Goal: Navigation & Orientation: Understand site structure

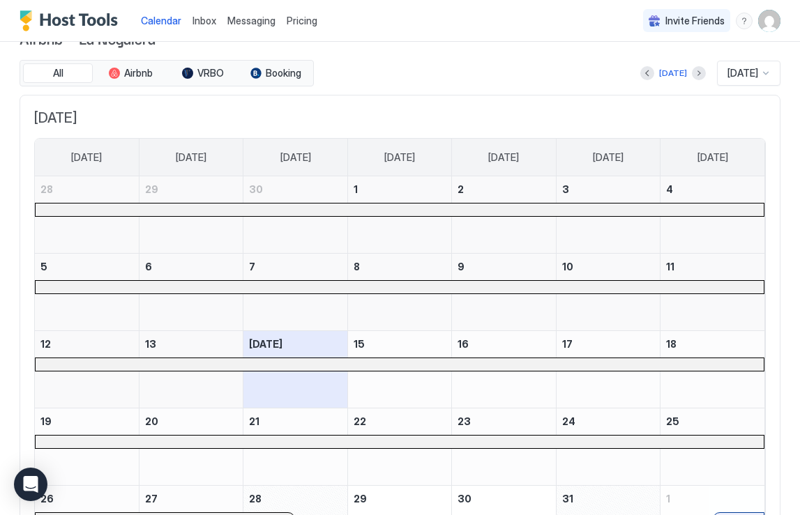
scroll to position [34, 0]
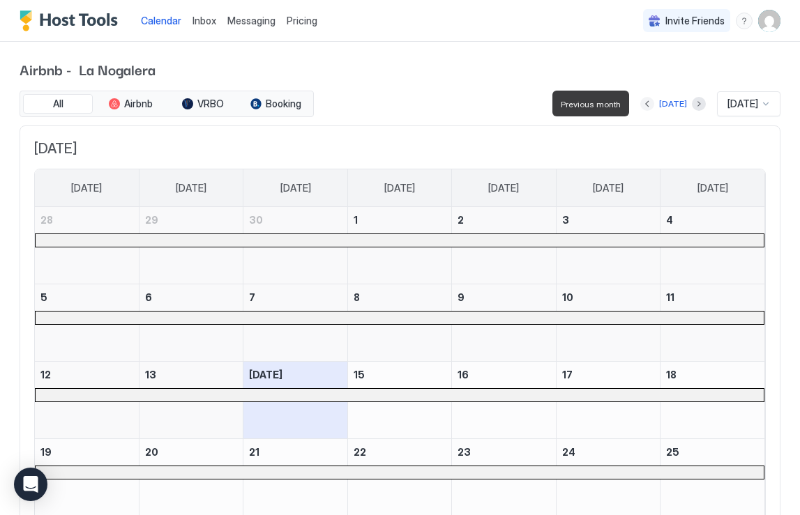
click at [644, 103] on button "Previous month" at bounding box center [647, 104] width 14 height 14
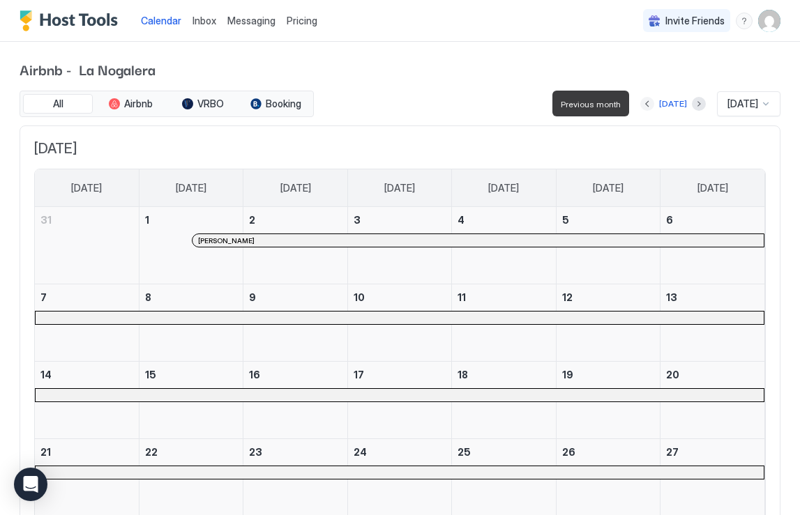
click at [644, 103] on button "Previous month" at bounding box center [647, 104] width 14 height 14
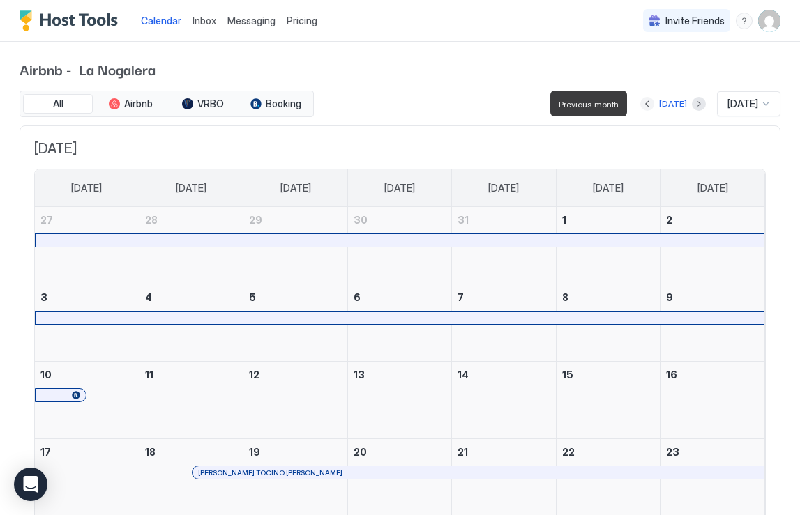
click at [640, 105] on button "Previous month" at bounding box center [647, 104] width 14 height 14
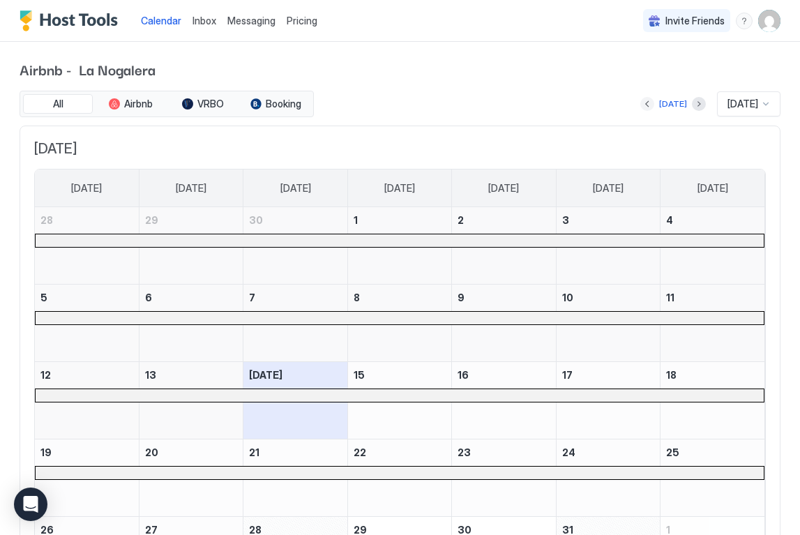
click at [640, 100] on button "Previous month" at bounding box center [647, 104] width 14 height 14
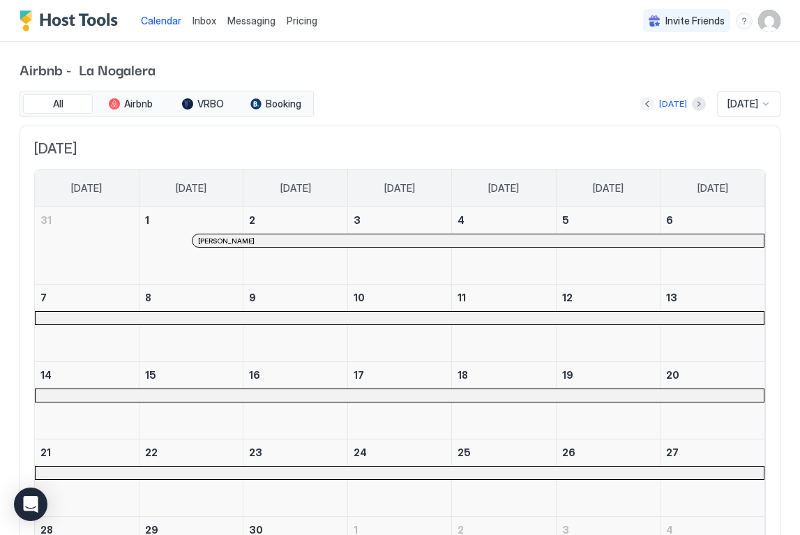
click at [640, 100] on button "Previous month" at bounding box center [647, 104] width 14 height 14
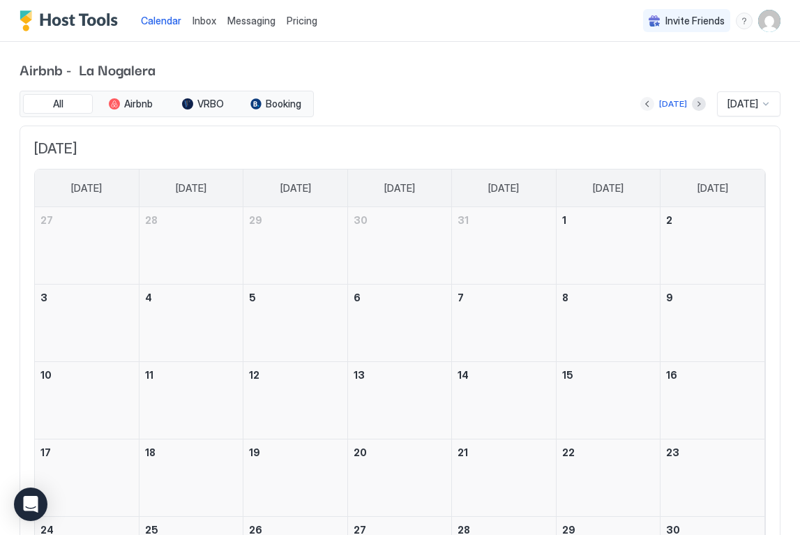
click at [640, 100] on button "Previous month" at bounding box center [647, 104] width 14 height 14
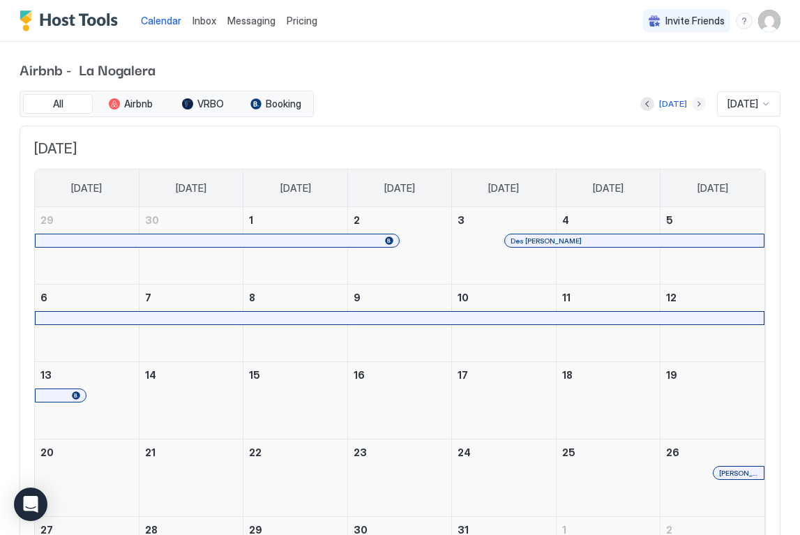
click at [692, 103] on button "Next month" at bounding box center [699, 104] width 14 height 14
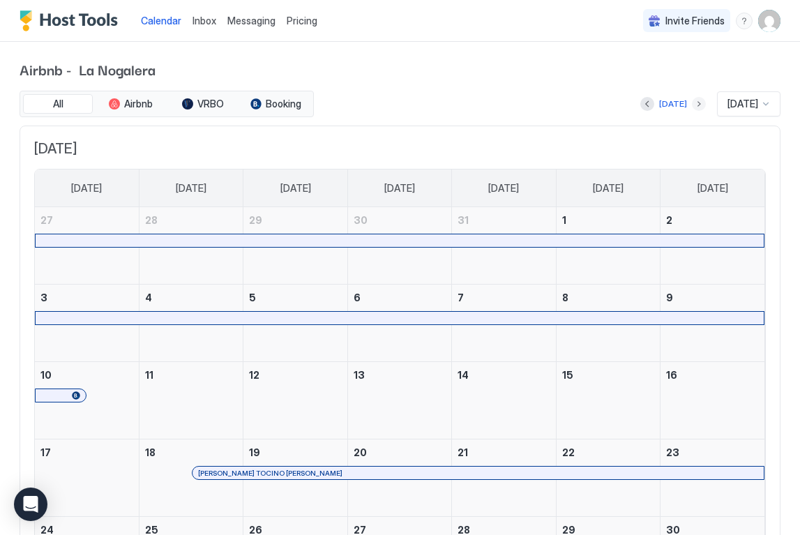
click at [692, 103] on button "Next month" at bounding box center [699, 104] width 14 height 14
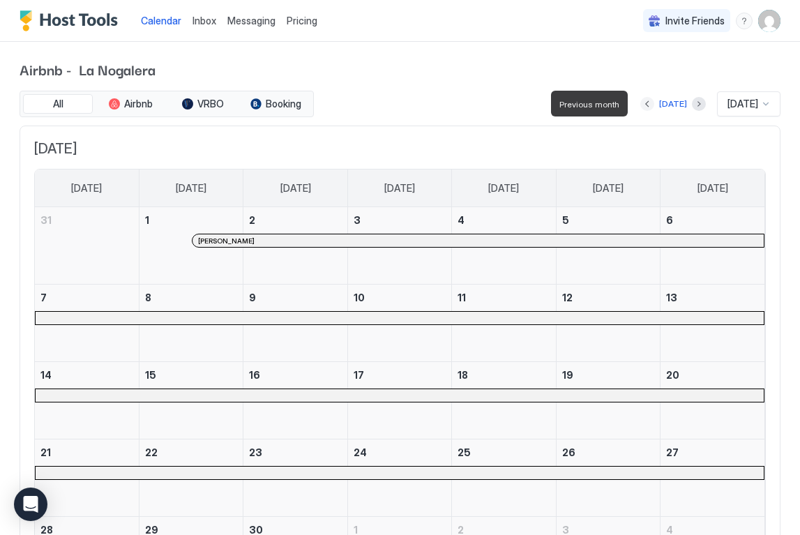
click at [640, 103] on button "Previous month" at bounding box center [647, 104] width 14 height 14
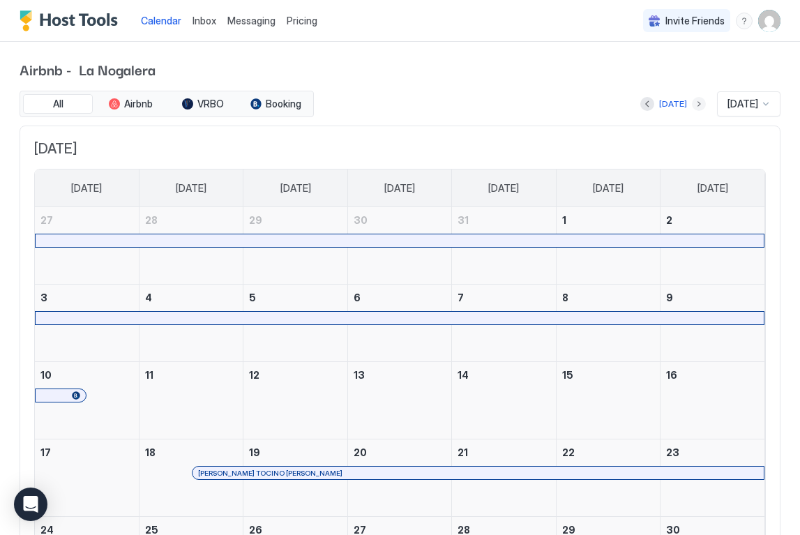
click at [692, 103] on button "Next month" at bounding box center [699, 104] width 14 height 14
